Goal: Check status

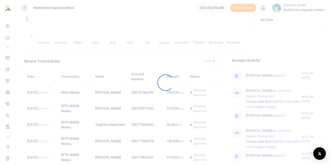
scroll to position [82, 61]
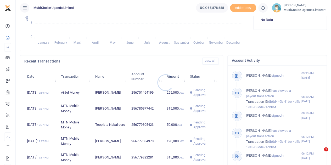
click at [199, 93] on div at bounding box center [165, 82] width 331 height 165
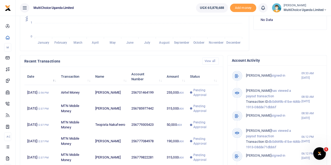
click at [199, 93] on span "Pending Approval" at bounding box center [204, 92] width 22 height 9
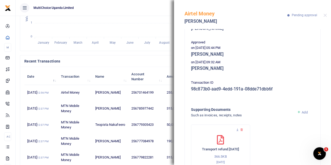
scroll to position [96, 0]
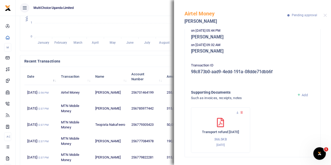
click at [145, 61] on h4 "Recent Transactions" at bounding box center [111, 61] width 174 height 6
click at [326, 14] on button "Close" at bounding box center [324, 15] width 3 height 3
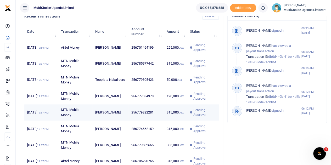
scroll to position [199, 0]
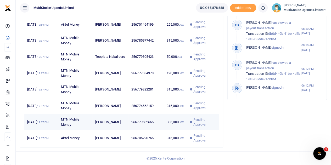
click at [196, 122] on span "Pending Approval" at bounding box center [204, 121] width 22 height 9
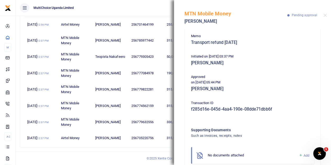
scroll to position [52, 0]
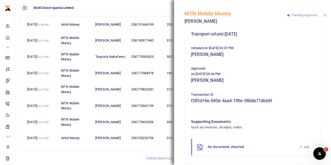
click at [324, 15] on button "Close" at bounding box center [324, 15] width 3 height 3
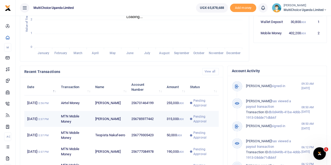
scroll to position [146, 0]
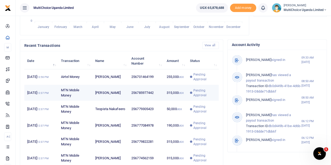
click at [198, 93] on span "Pending Approval" at bounding box center [204, 92] width 22 height 9
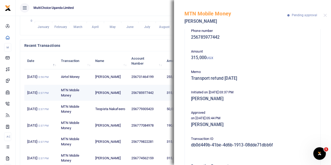
scroll to position [0, 0]
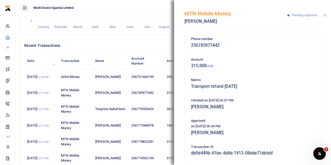
click at [324, 14] on button "Close" at bounding box center [324, 15] width 3 height 3
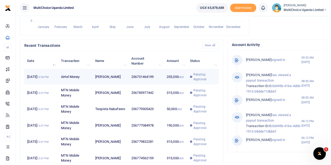
click at [199, 75] on span "Pending Approval" at bounding box center [204, 76] width 22 height 9
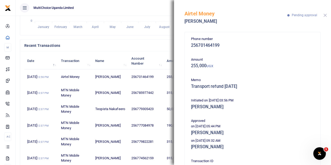
click at [326, 14] on button "Close" at bounding box center [324, 15] width 3 height 3
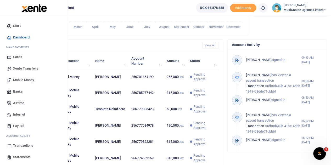
click at [20, 145] on span "Transactions" at bounding box center [23, 145] width 20 height 5
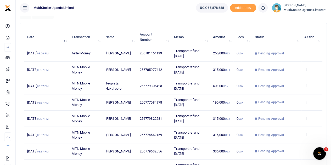
scroll to position [130, 0]
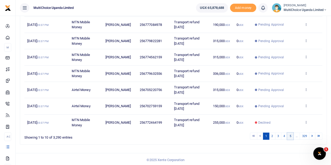
click at [291, 135] on link "5" at bounding box center [290, 136] width 6 height 7
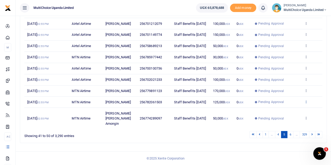
click at [305, 104] on icon at bounding box center [305, 102] width 3 height 4
click at [280, 150] on link "View details" at bounding box center [286, 153] width 41 height 7
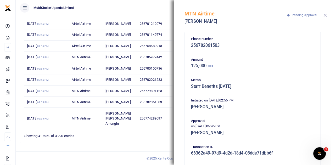
click at [324, 14] on button "Close" at bounding box center [324, 15] width 3 height 3
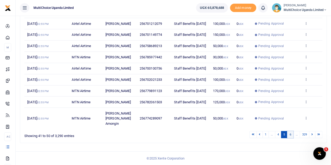
click at [290, 134] on link "6" at bounding box center [290, 134] width 6 height 7
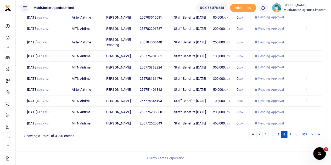
click at [305, 99] on icon at bounding box center [305, 101] width 3 height 4
click at [294, 138] on link "View details" at bounding box center [286, 141] width 41 height 7
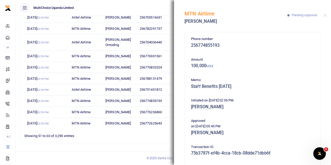
scroll to position [26, 0]
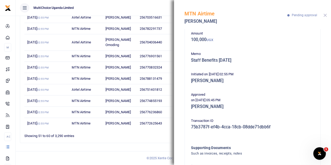
click at [325, 15] on button "Close" at bounding box center [324, 15] width 3 height 3
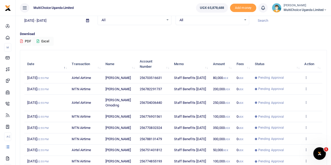
scroll to position [130, 0]
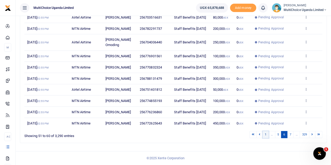
click at [267, 134] on link "1" at bounding box center [265, 134] width 6 height 7
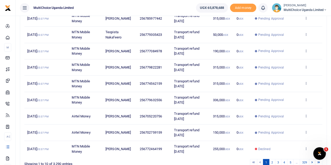
scroll to position [52, 0]
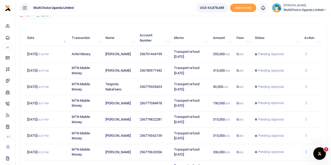
click at [307, 68] on icon at bounding box center [305, 70] width 3 height 4
click at [286, 78] on link "View details" at bounding box center [286, 78] width 41 height 7
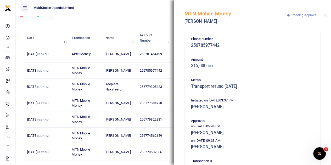
scroll to position [26, 0]
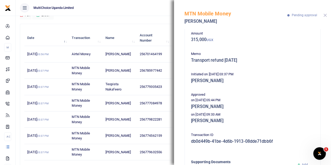
click at [326, 15] on button "Close" at bounding box center [324, 15] width 3 height 3
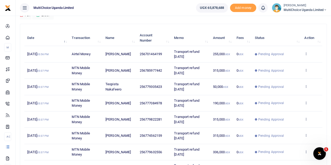
scroll to position [130, 0]
